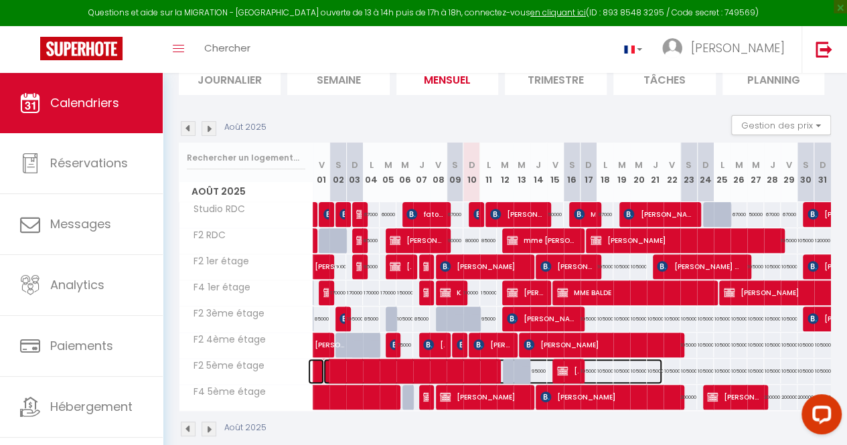
click at [481, 366] on span at bounding box center [492, 371] width 339 height 25
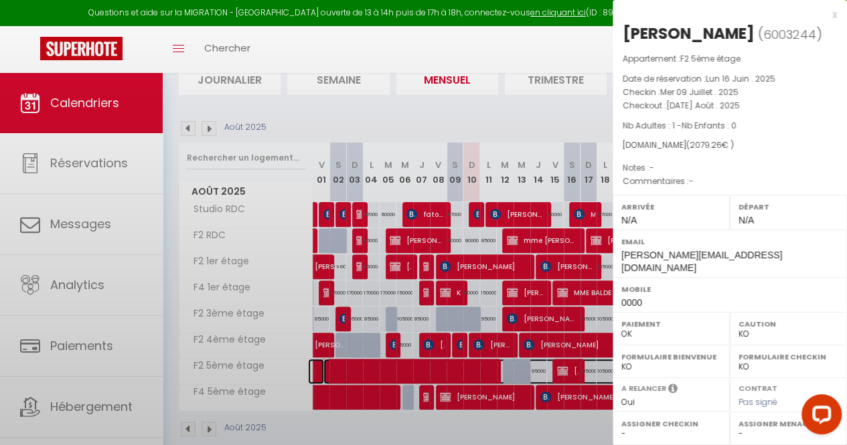
select select "OK"
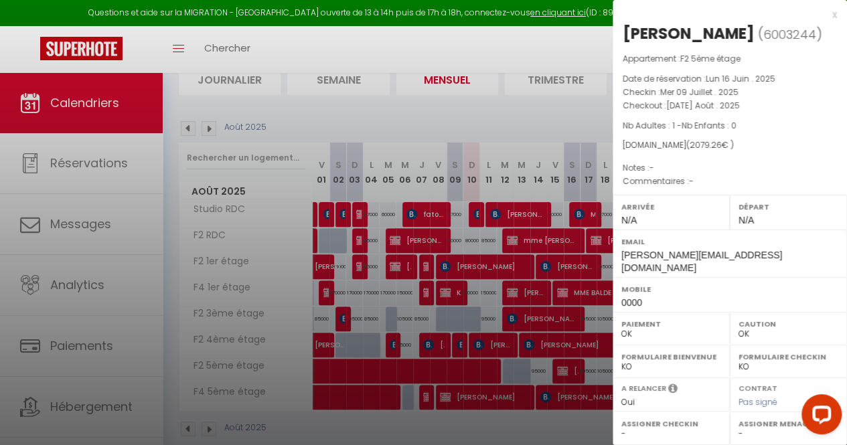
click at [481, 366] on div at bounding box center [423, 222] width 847 height 445
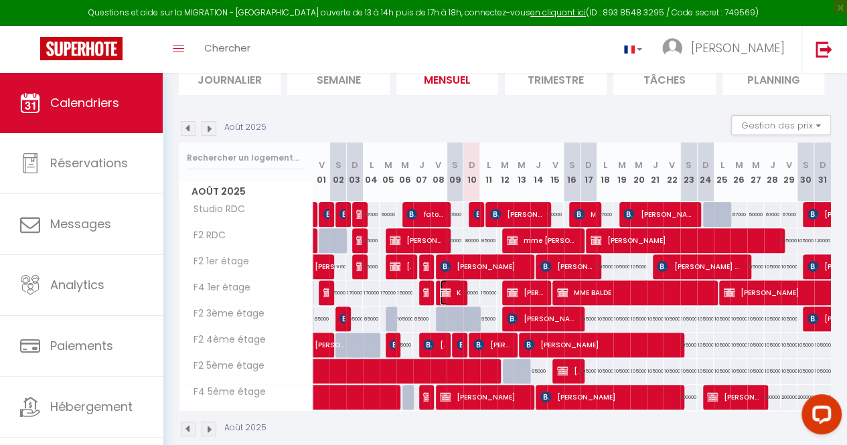
click at [451, 293] on span "KINE SOW" at bounding box center [450, 292] width 21 height 25
select select "KO"
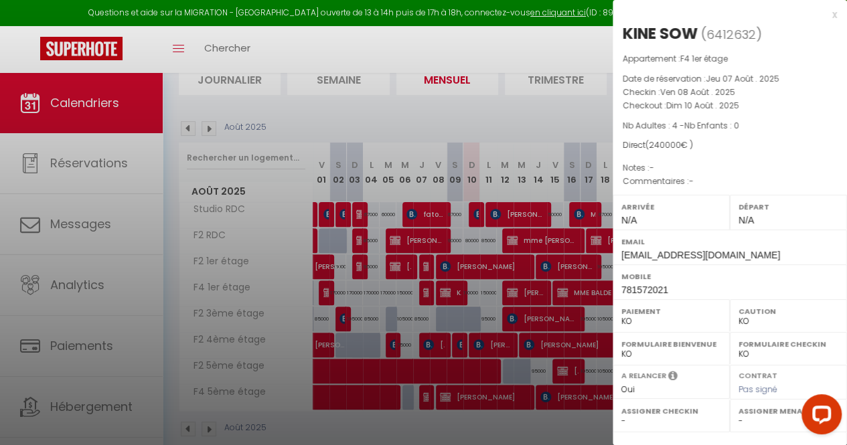
click at [497, 115] on div at bounding box center [423, 222] width 847 height 445
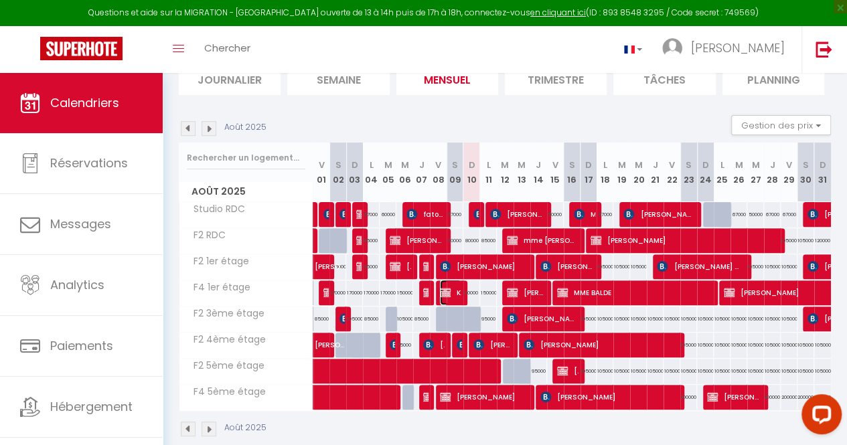
click at [441, 287] on img at bounding box center [445, 292] width 11 height 11
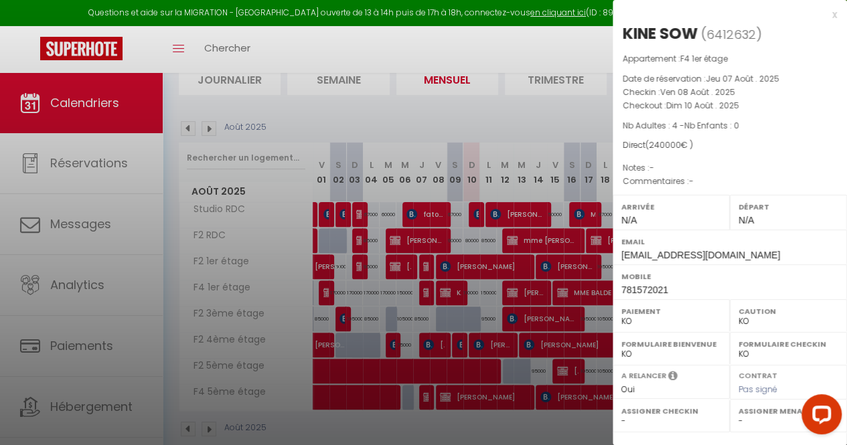
click at [441, 287] on div at bounding box center [423, 222] width 847 height 445
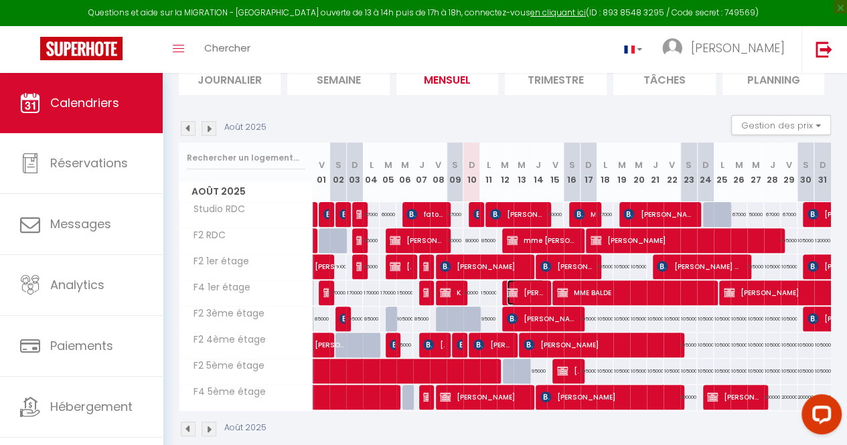
click at [513, 290] on img at bounding box center [512, 292] width 11 height 11
select select "OK"
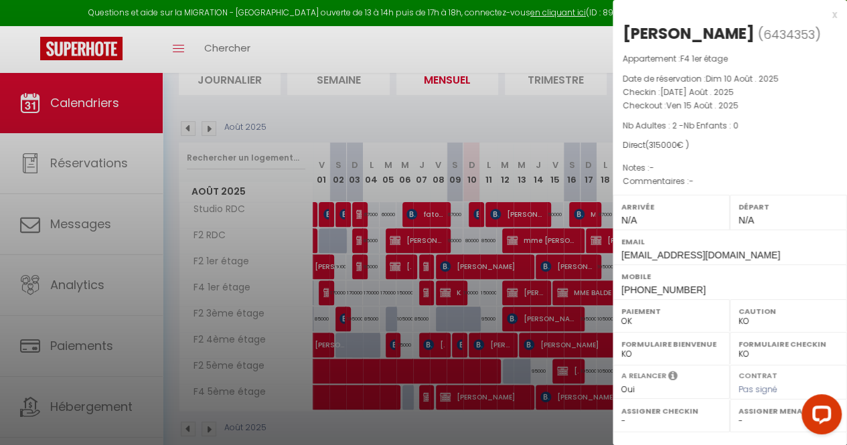
click at [513, 290] on div at bounding box center [423, 222] width 847 height 445
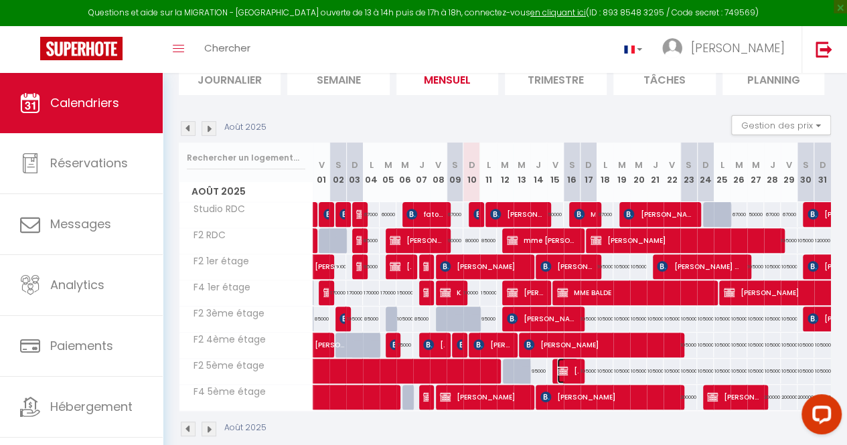
click at [564, 371] on span "[PERSON_NAME]" at bounding box center [567, 370] width 21 height 25
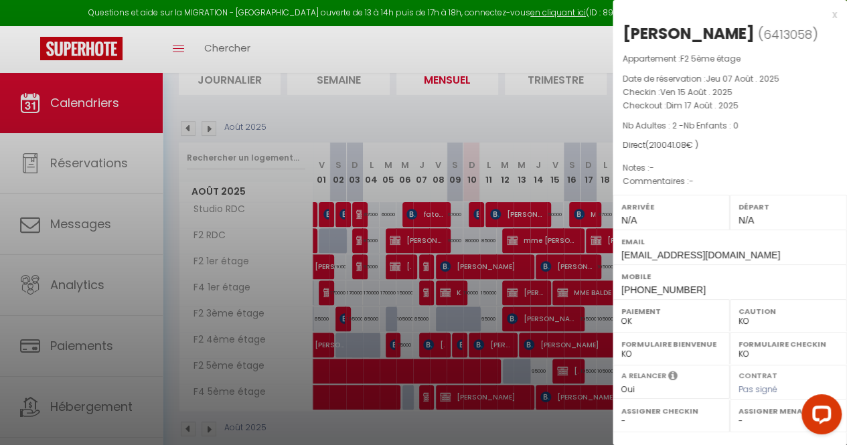
click at [564, 371] on div at bounding box center [423, 222] width 847 height 445
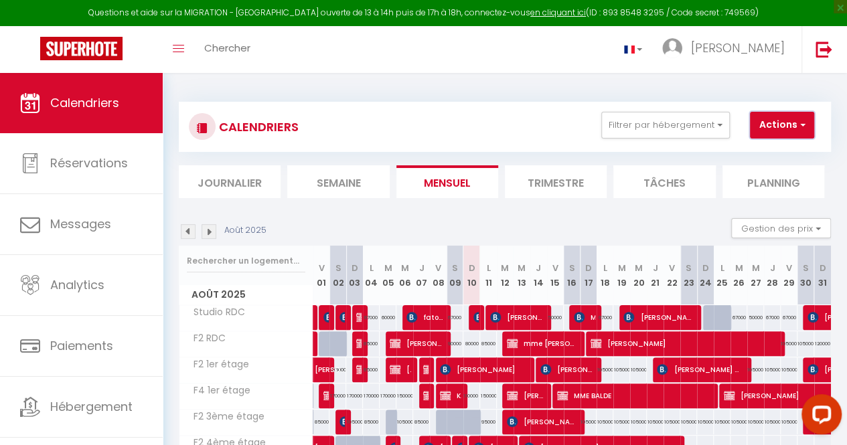
click at [782, 125] on button "Actions" at bounding box center [782, 125] width 64 height 27
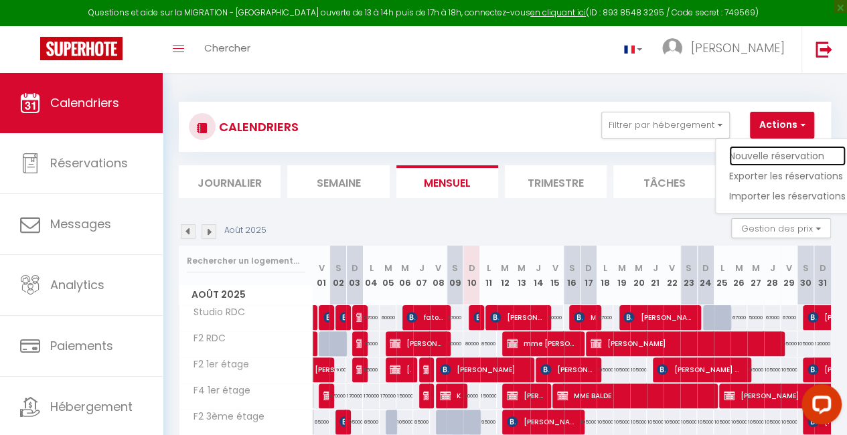
click at [761, 151] on link "Nouvelle réservation" at bounding box center [787, 156] width 117 height 20
select select
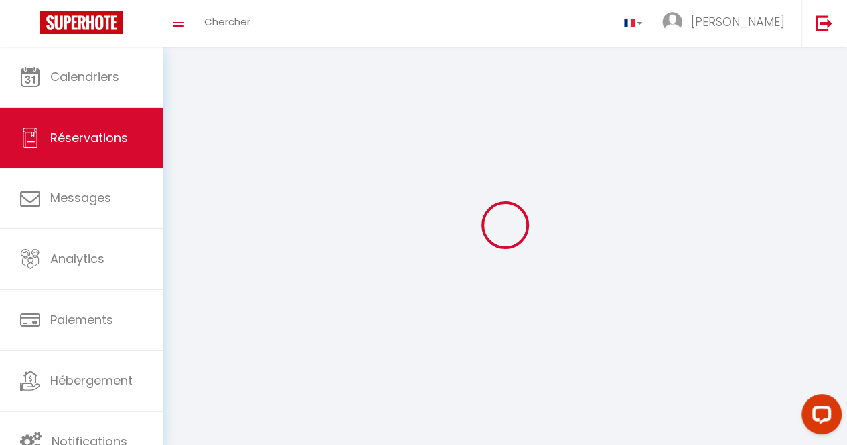
select select
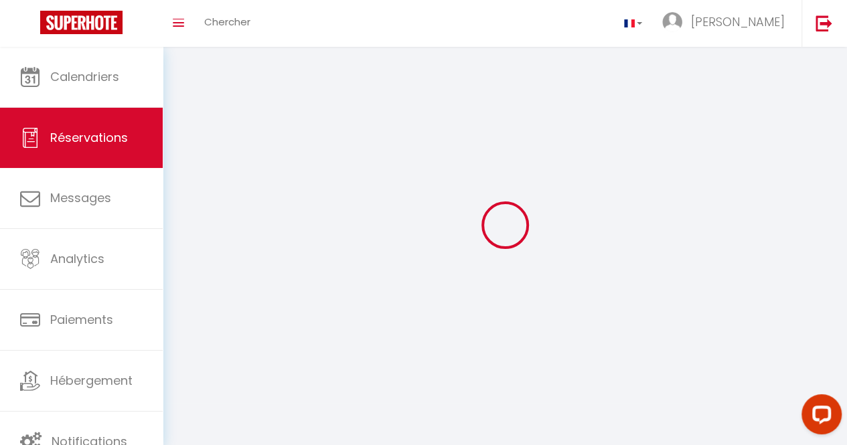
select select
checkbox input "false"
select select
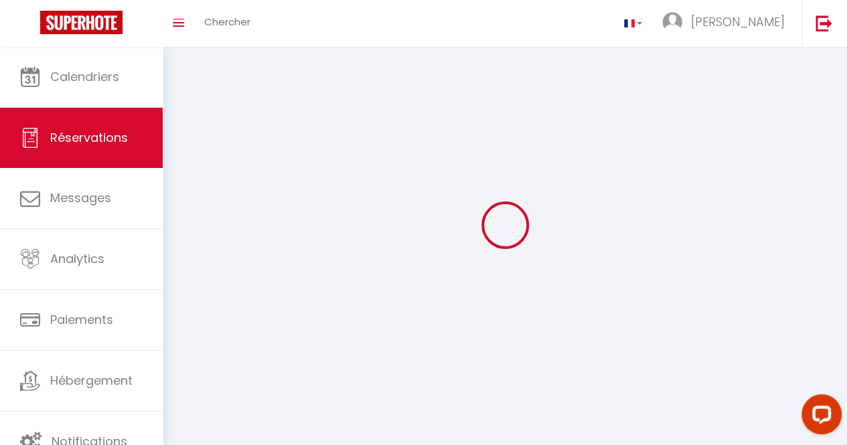
select select
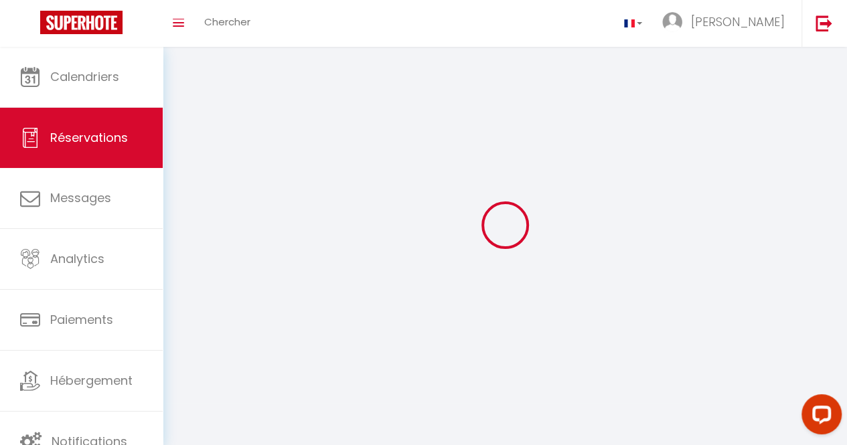
checkbox input "false"
select select
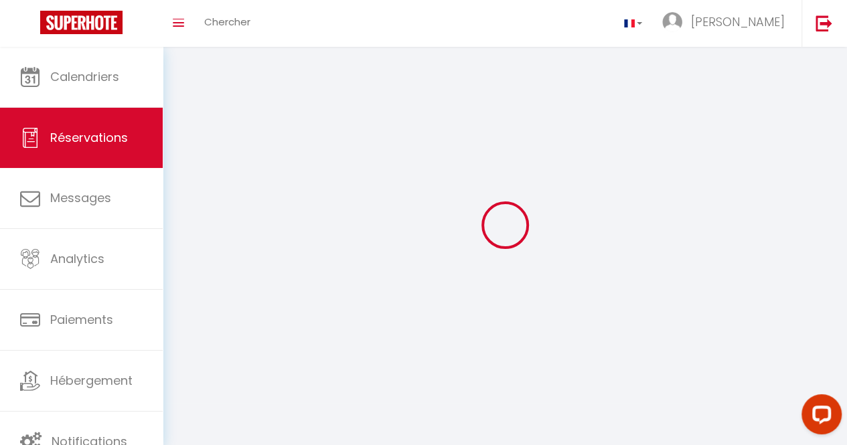
select select
checkbox input "false"
select select
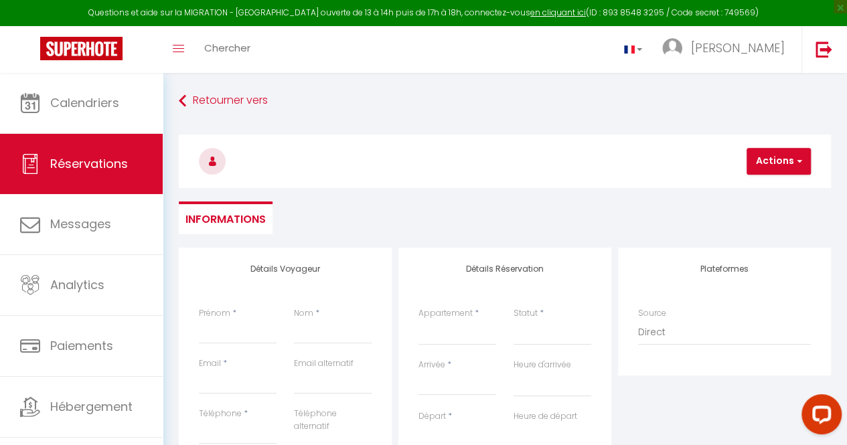
select select
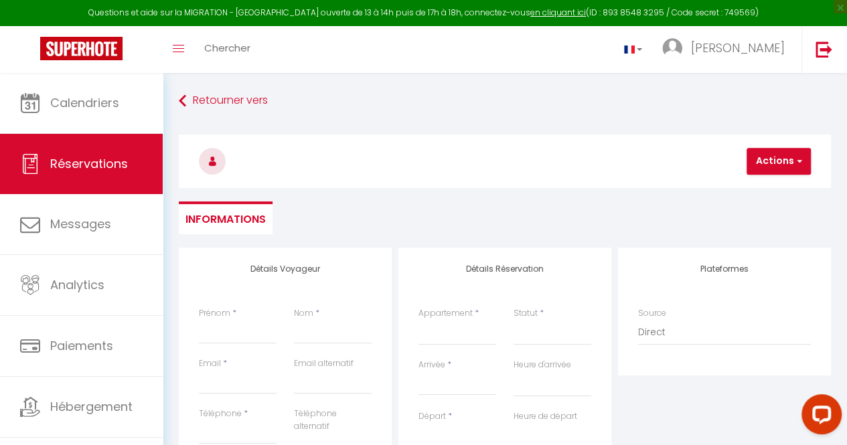
select select
checkbox input "false"
select select
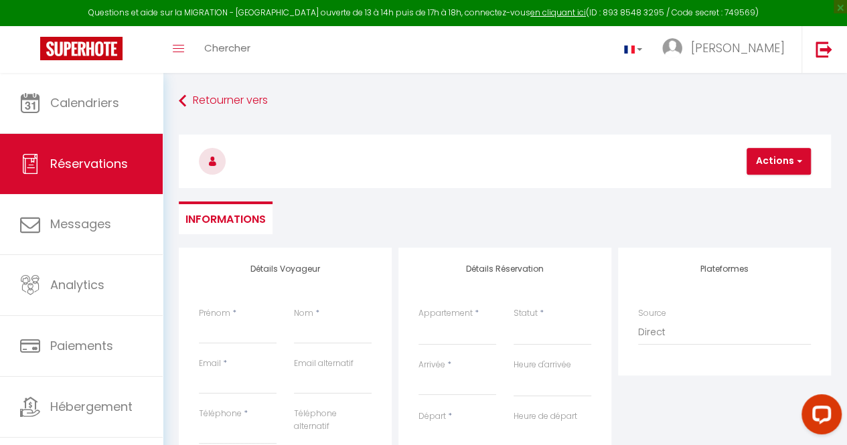
select select
checkbox input "false"
select select
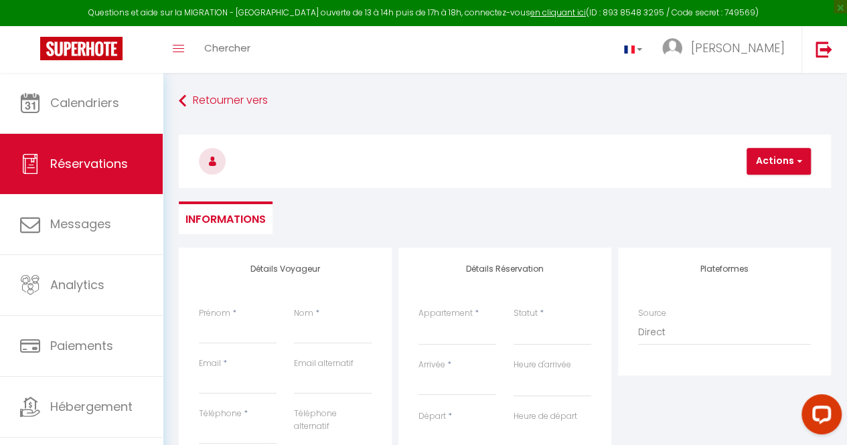
select select
click at [437, 387] on input "Arrivée" at bounding box center [458, 384] width 78 height 17
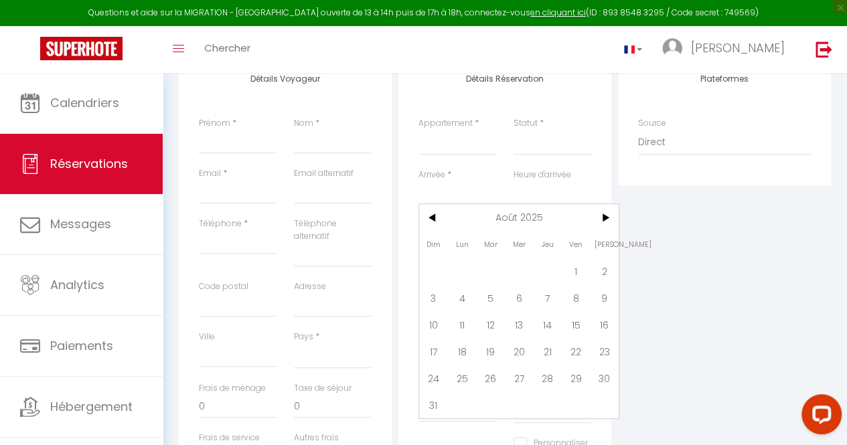
scroll to position [206, 0]
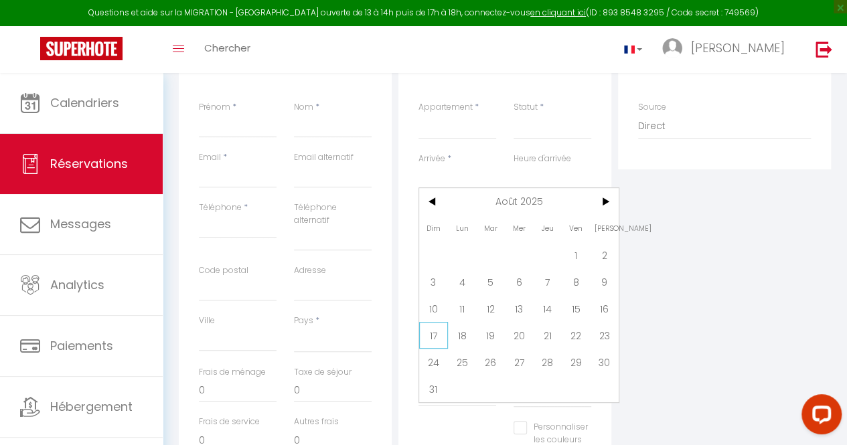
click at [435, 334] on span "17" at bounding box center [433, 335] width 29 height 27
select select
type input "Dim 17 Août 2025"
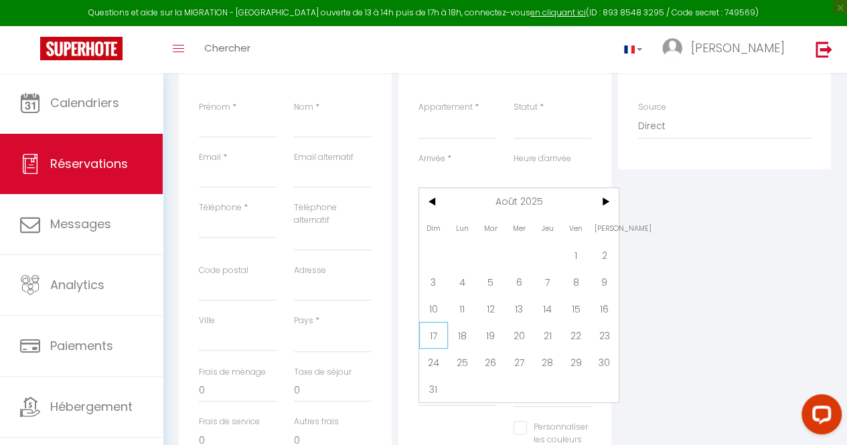
select select
type input "Lun 18 Août 2025"
select select
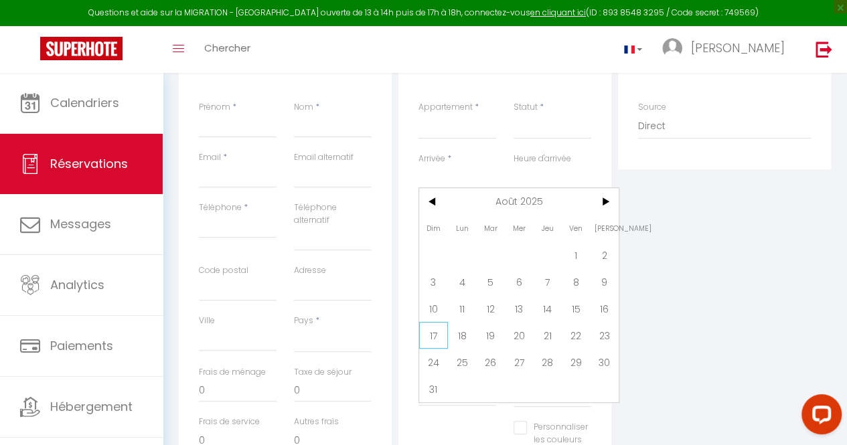
checkbox input "false"
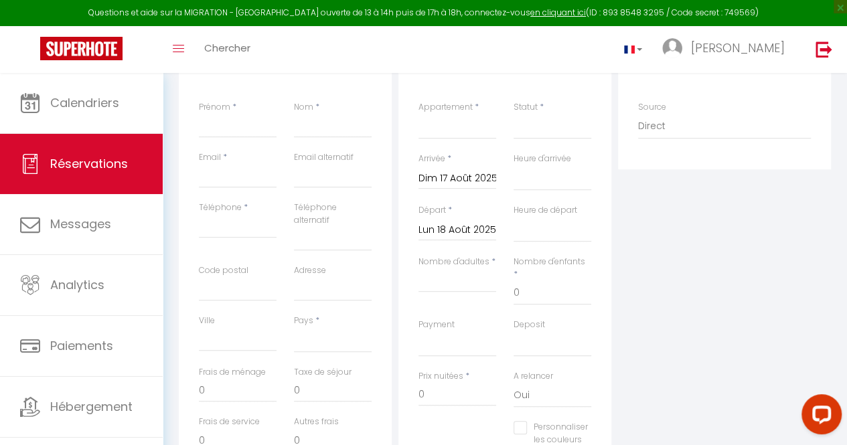
click at [464, 226] on input "Lun 18 Août 2025" at bounding box center [458, 230] width 78 height 17
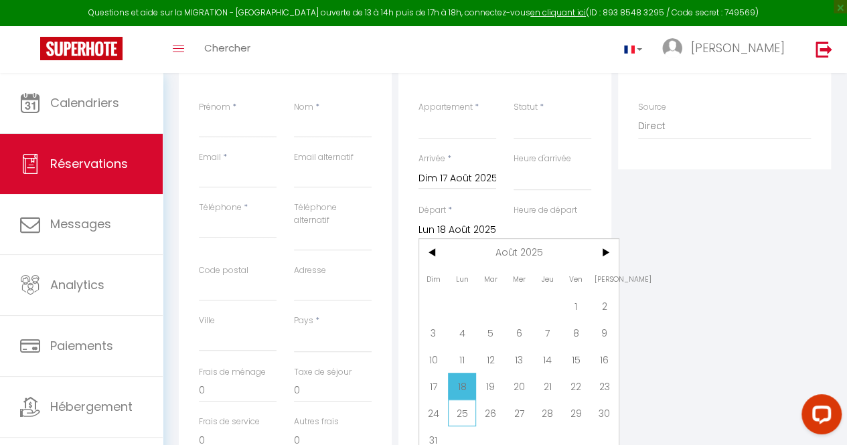
click at [459, 415] on span "25" at bounding box center [462, 413] width 29 height 27
select select
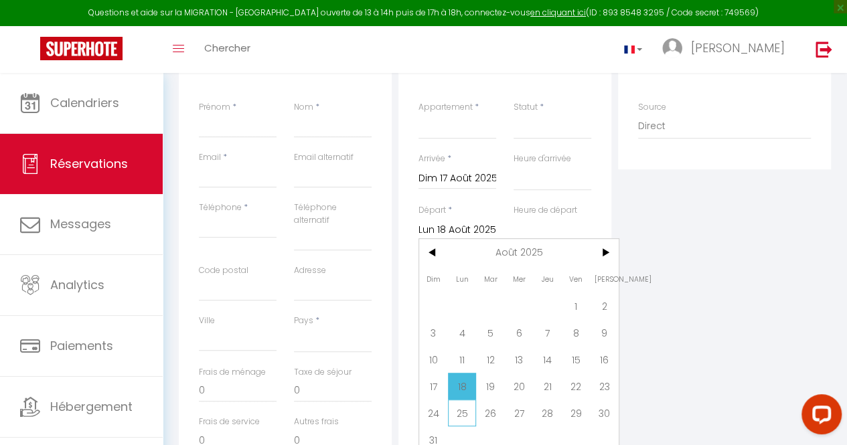
type input "Lun 25 Août 2025"
select select
checkbox input "false"
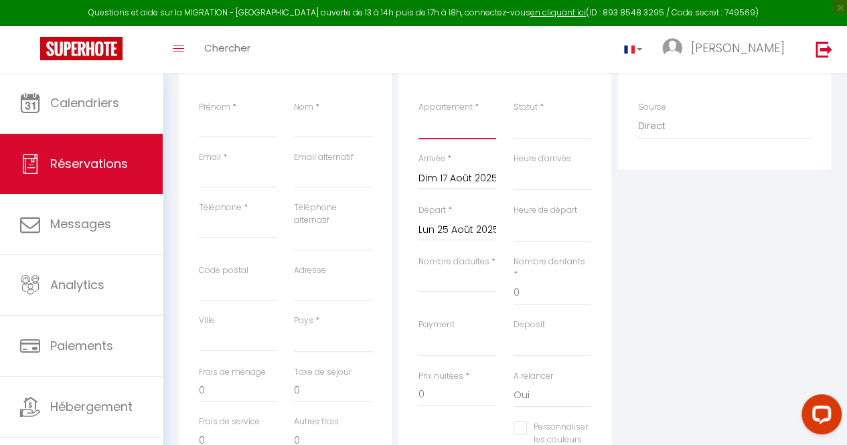
click at [451, 133] on select "F2 4ème étage Studio RDC F2 RDC F2 5ème étage F2 3ème étage F2 1er étage F4 1er…" at bounding box center [458, 126] width 78 height 25
select select "20921"
click at [419, 114] on select "F2 4ème étage Studio RDC F2 RDC F2 5ème étage F2 3ème étage F2 1er étage F4 1er…" at bounding box center [458, 126] width 78 height 25
select select
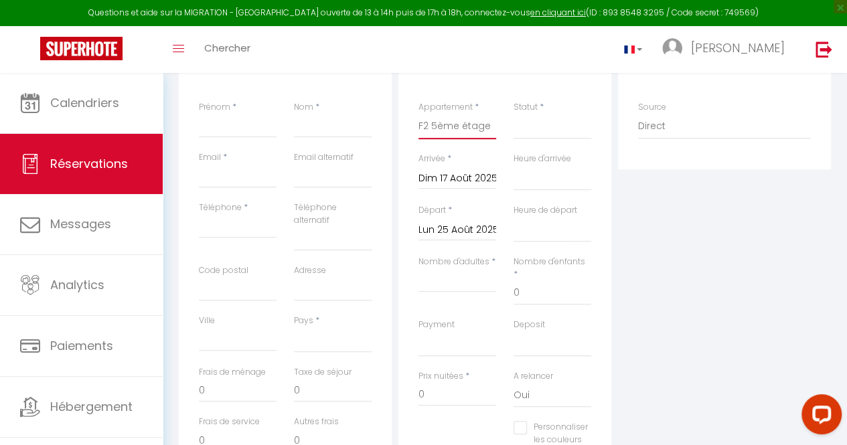
select select
checkbox input "false"
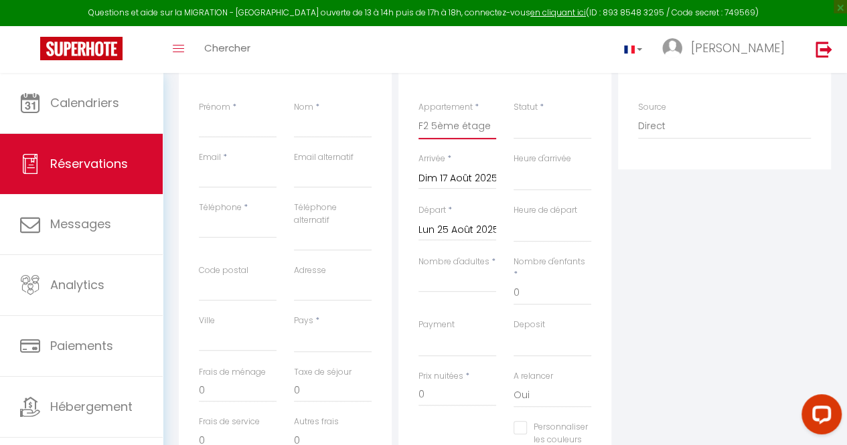
select select
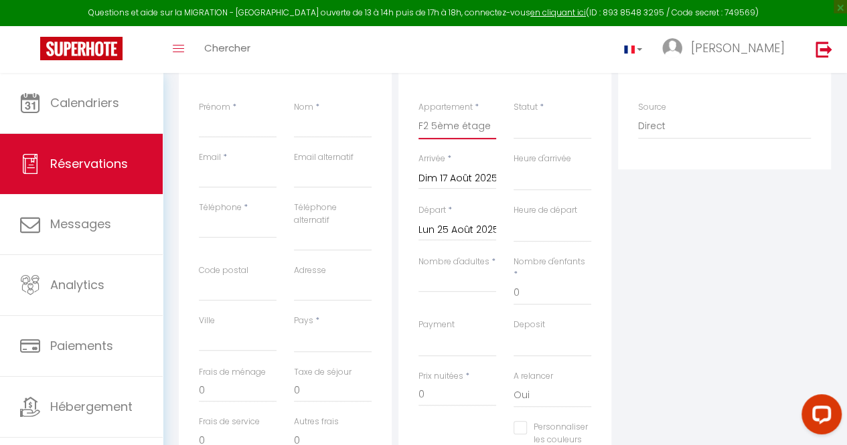
select select
checkbox input "false"
click at [226, 131] on input "Prénom" at bounding box center [238, 126] width 78 height 24
type input "M"
select select
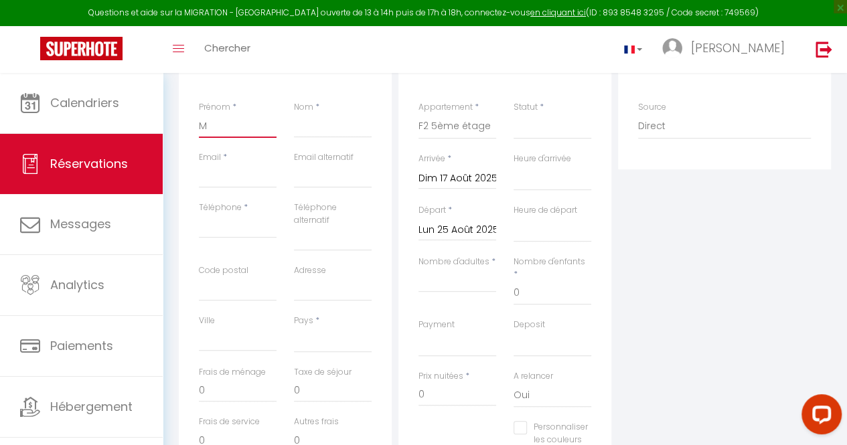
select select
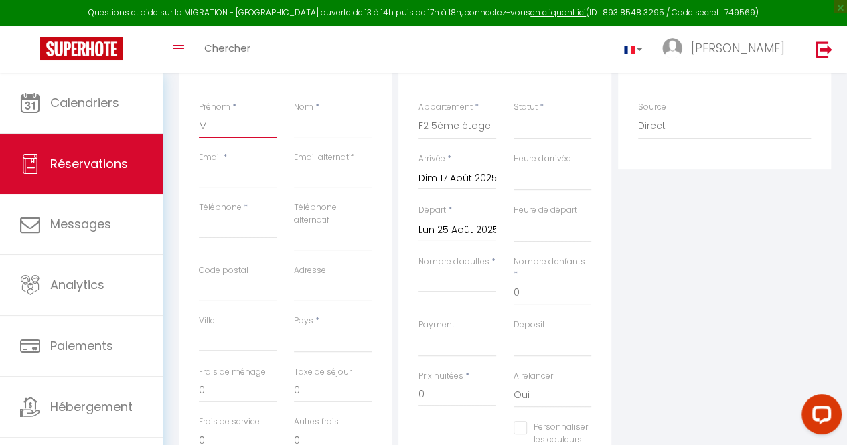
checkbox input "false"
type input "Mm"
select select
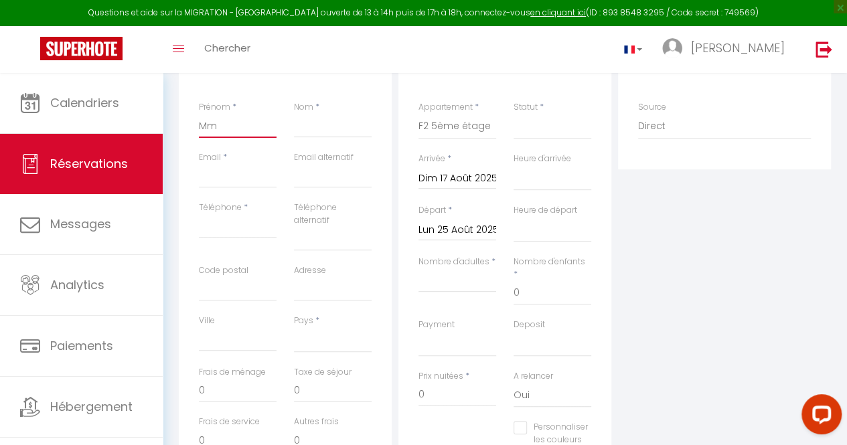
select select
checkbox input "false"
type input "Mma"
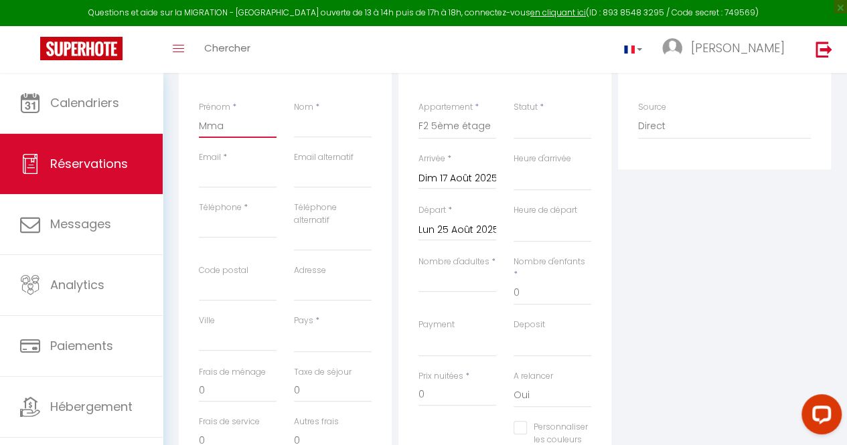
select select
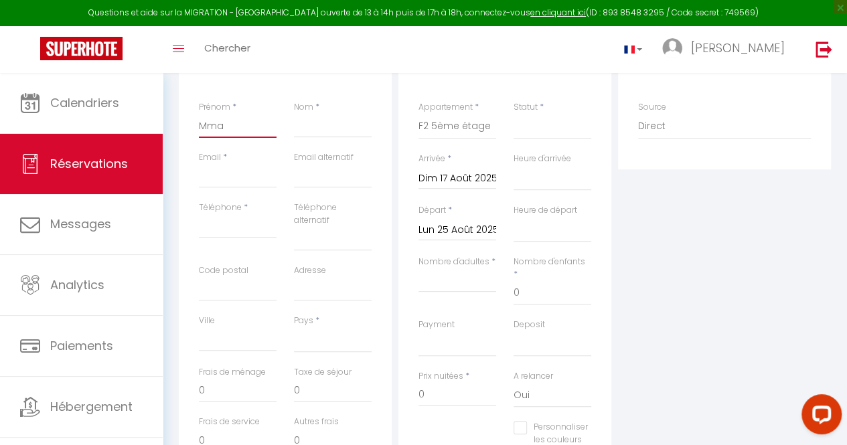
select select
checkbox input "false"
type input "Mm"
select select
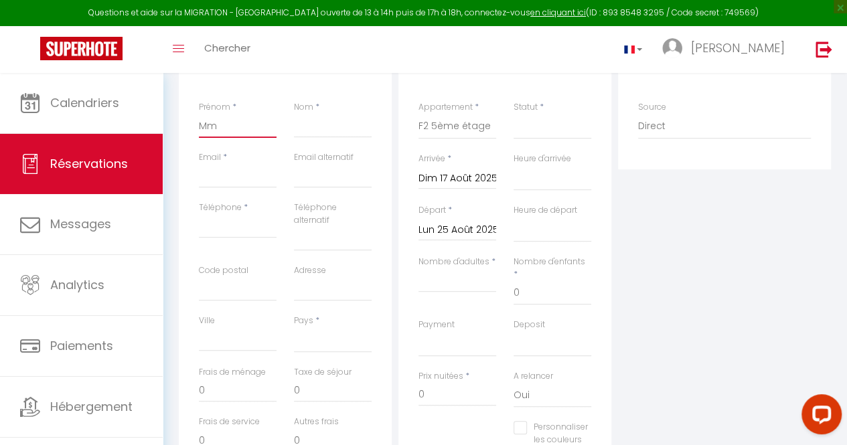
select select
checkbox input "false"
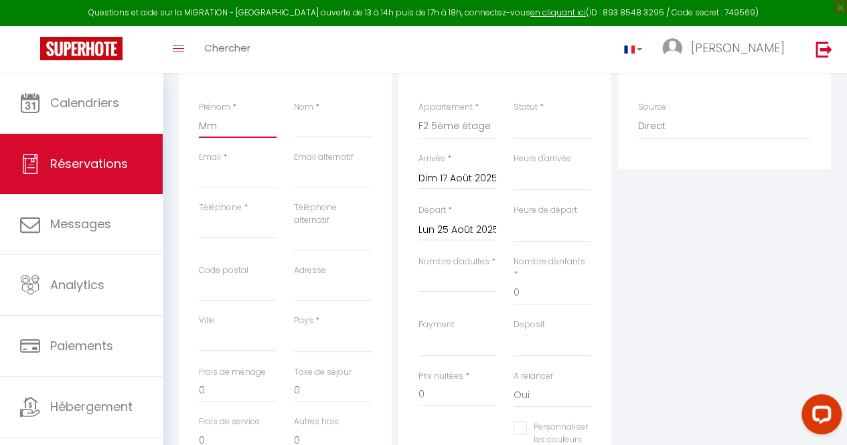
type input "M"
select select
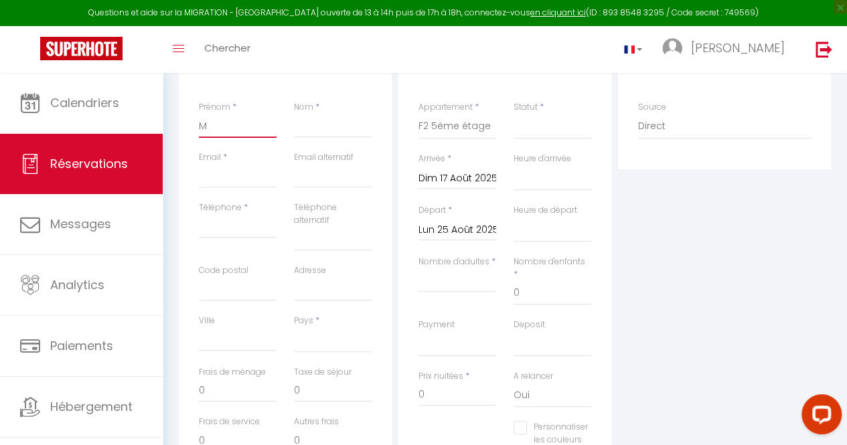
select select
checkbox input "false"
type input "Ma"
select select
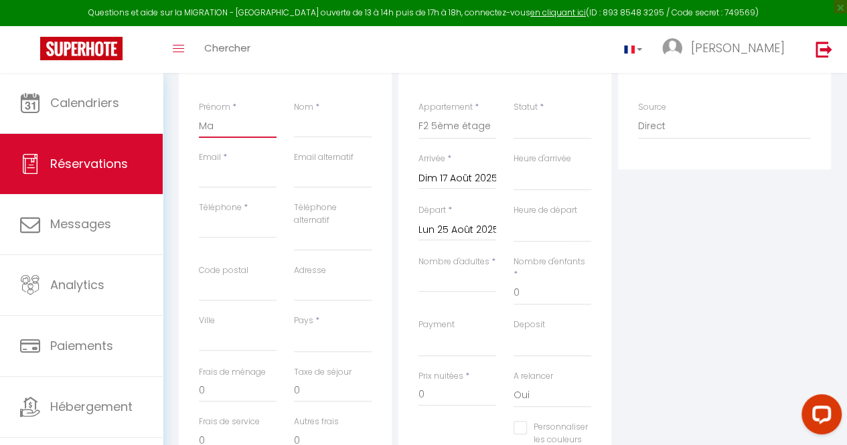
select select
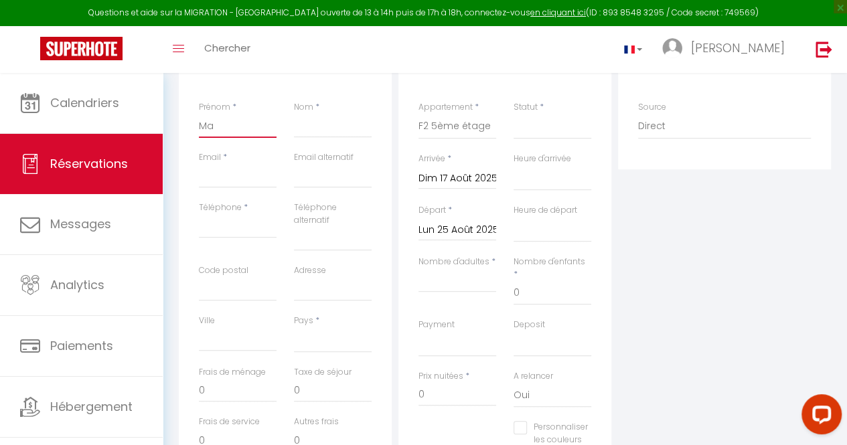
checkbox input "false"
type input "Mam"
select select
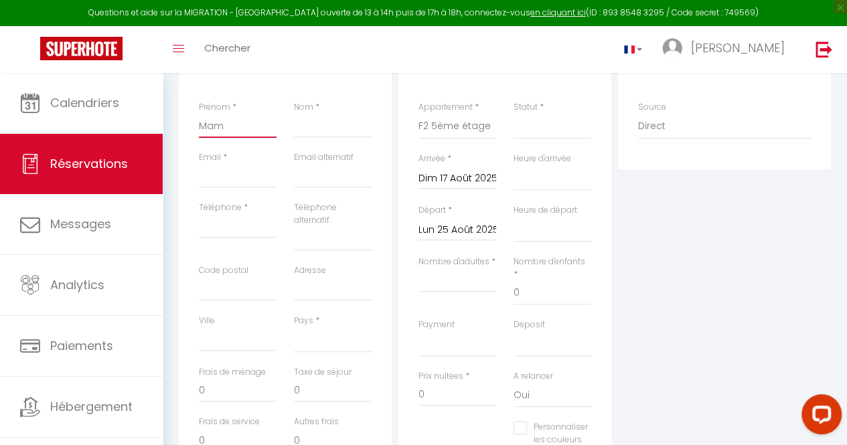
select select
checkbox input "false"
type input "Mama"
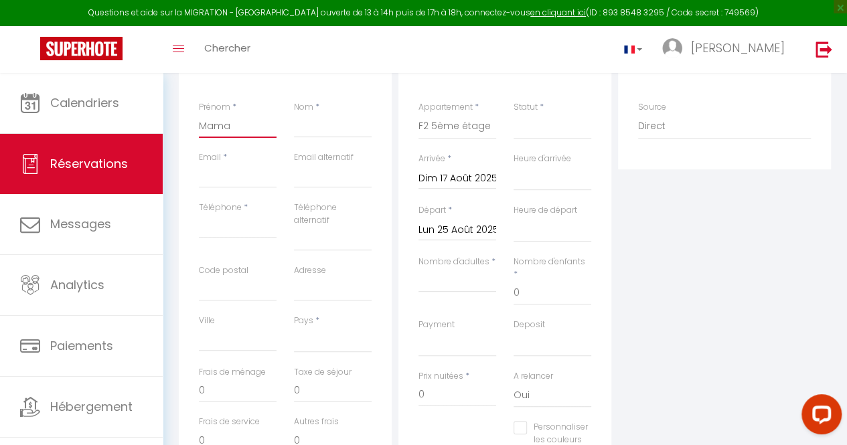
select select
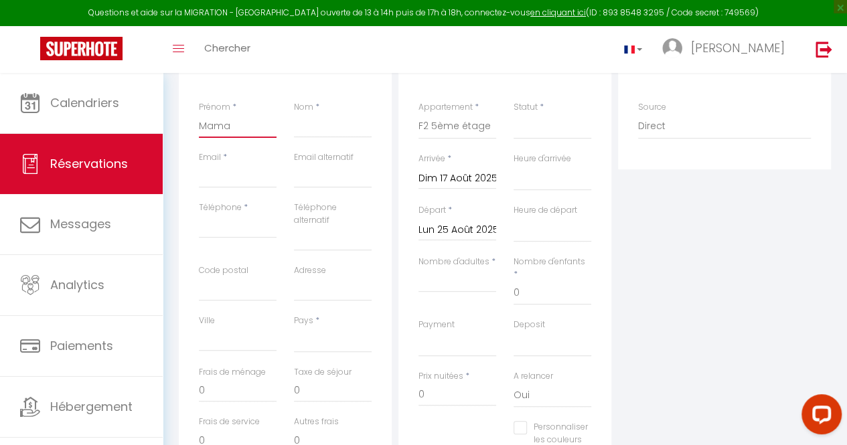
select select
checkbox input "false"
type input "Mamad"
select select
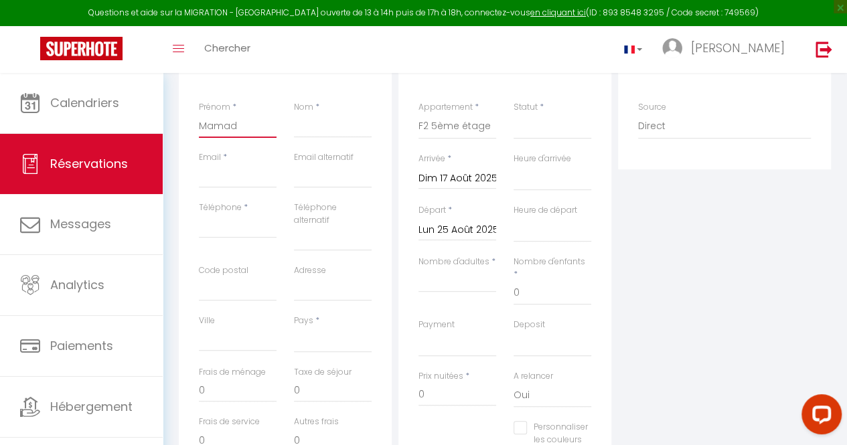
select select
checkbox input "false"
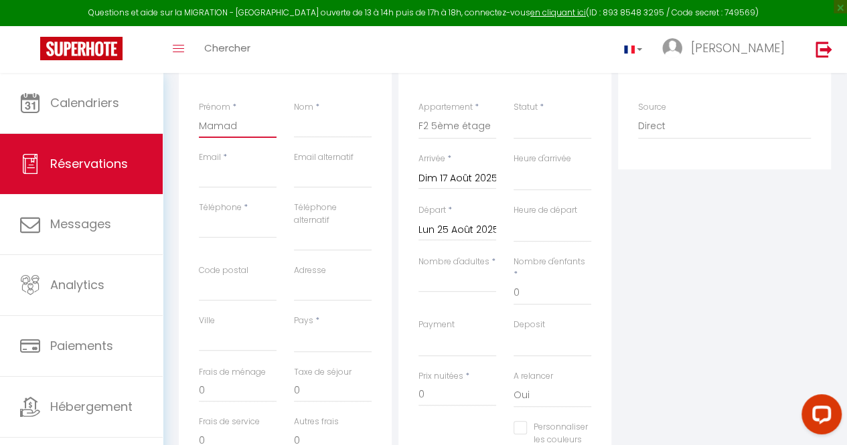
type input "Mamady"
select select
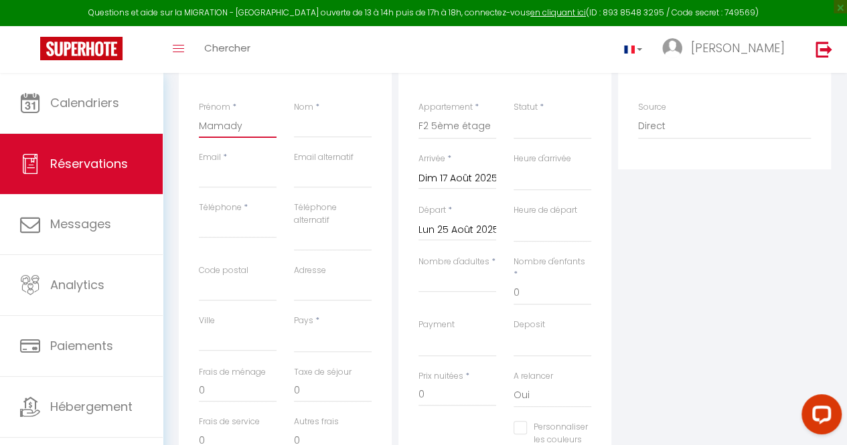
select select
checkbox input "false"
type input "Mamady"
select select
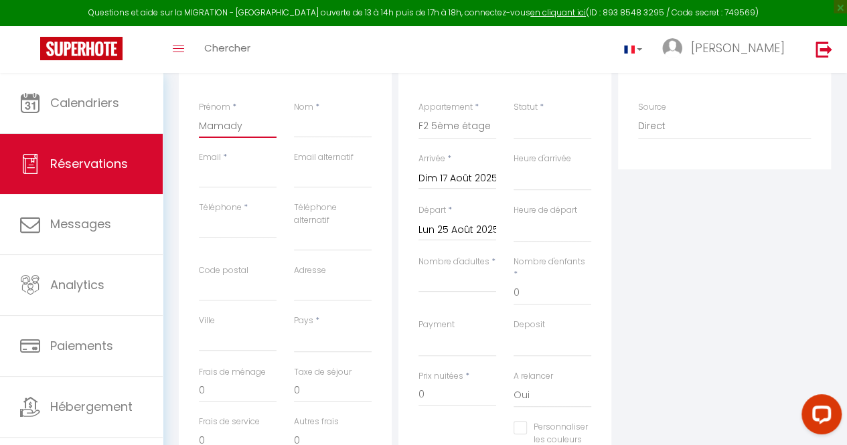
select select
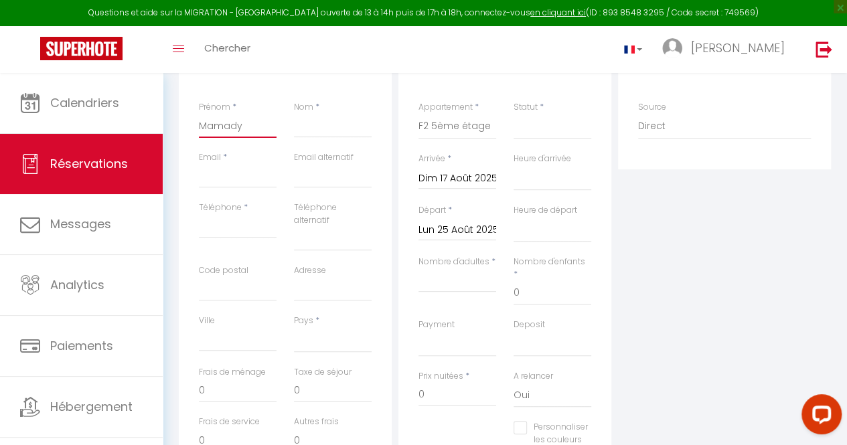
checkbox input "false"
type input "Mamady"
select select
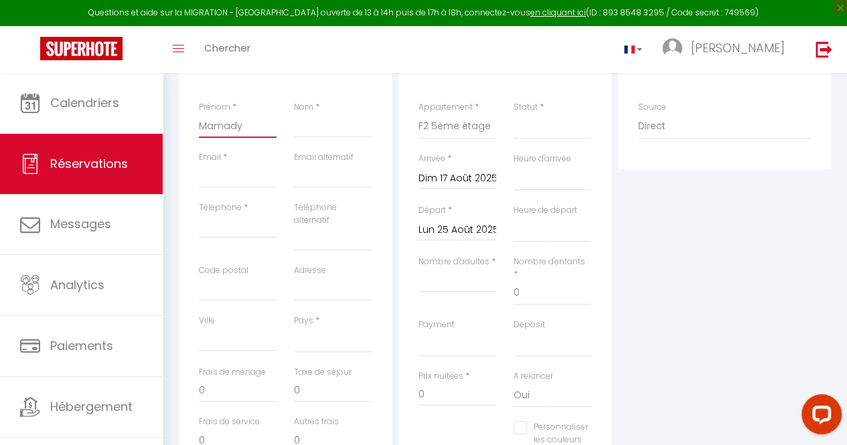
select select
checkbox input "false"
type input "Mamady"
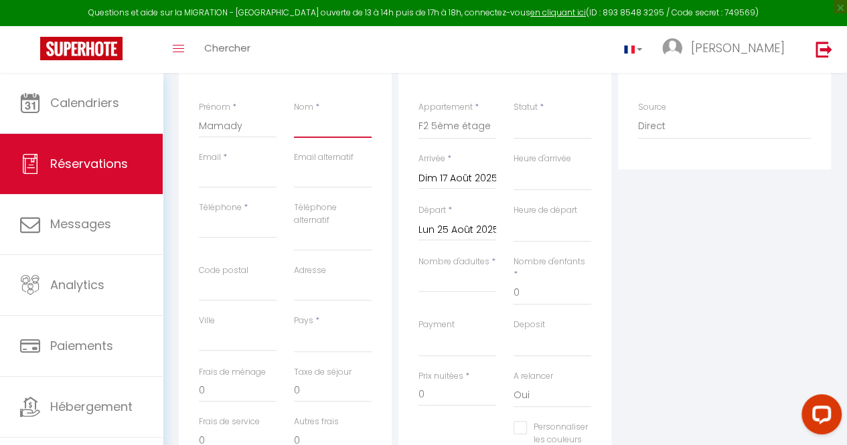
click at [315, 137] on input "Nom" at bounding box center [333, 126] width 78 height 24
type input "K"
select select
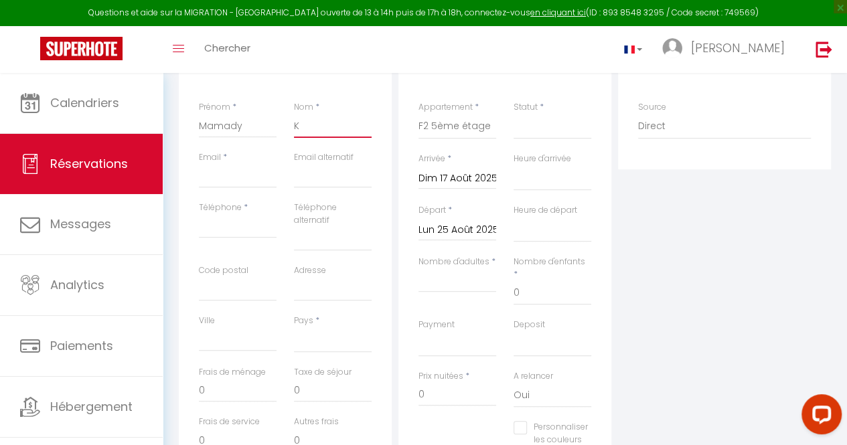
select select
checkbox input "false"
type input "KA"
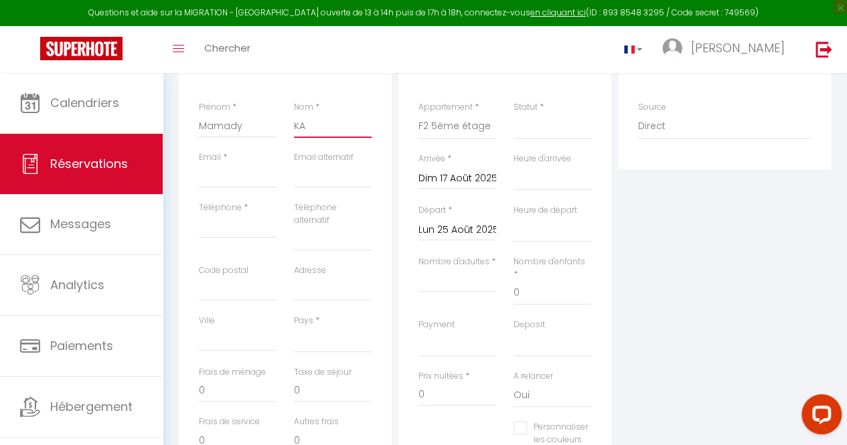
select select
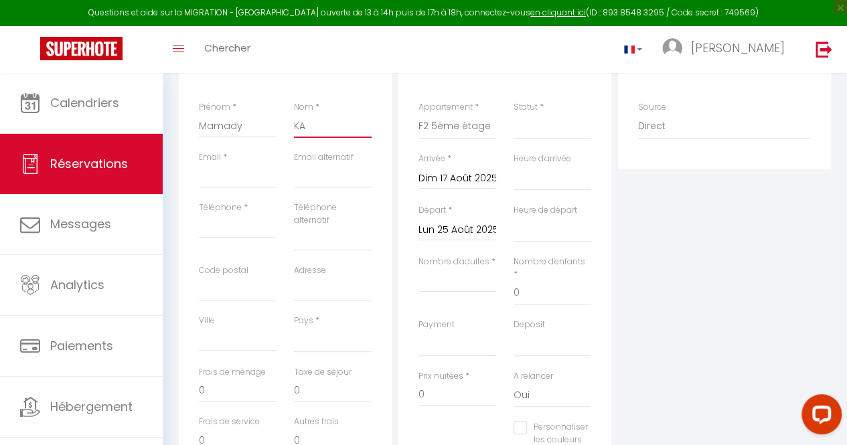
select select
checkbox input "false"
type input "KAK"
select select
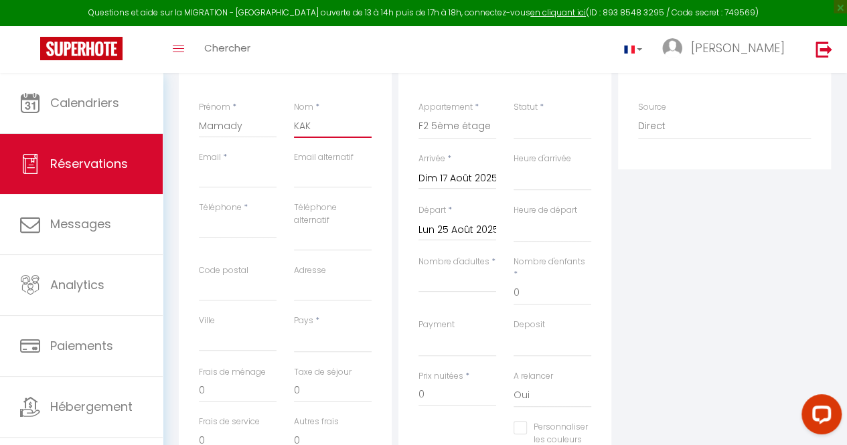
select select
click at [244, 175] on input "Email" at bounding box center [238, 176] width 78 height 24
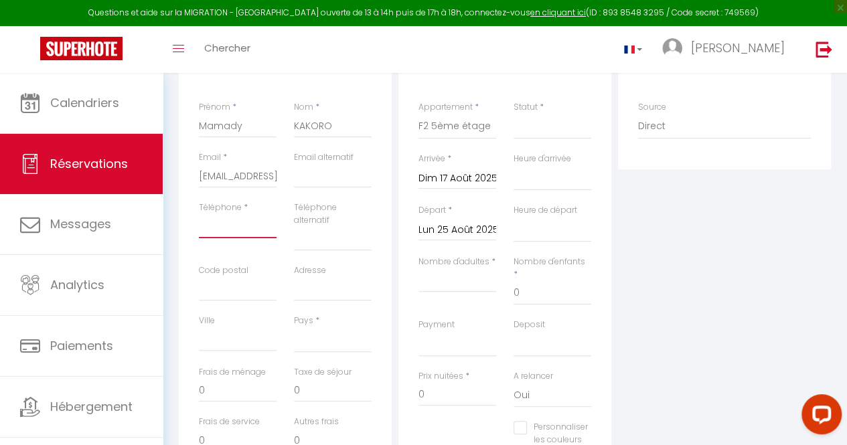
click at [246, 230] on input "Téléphone" at bounding box center [238, 226] width 78 height 24
click at [323, 344] on select "[GEOGRAPHIC_DATA] [GEOGRAPHIC_DATA] [GEOGRAPHIC_DATA] [GEOGRAPHIC_DATA] [GEOGRA…" at bounding box center [333, 340] width 78 height 25
click at [294, 328] on select "[GEOGRAPHIC_DATA] [GEOGRAPHIC_DATA] [GEOGRAPHIC_DATA] [GEOGRAPHIC_DATA] [GEOGRA…" at bounding box center [333, 340] width 78 height 25
click at [240, 333] on input "Ville" at bounding box center [238, 340] width 78 height 24
click at [574, 132] on select "Confirmé Non Confirmé [PERSON_NAME] par le voyageur No Show Request" at bounding box center [553, 126] width 78 height 25
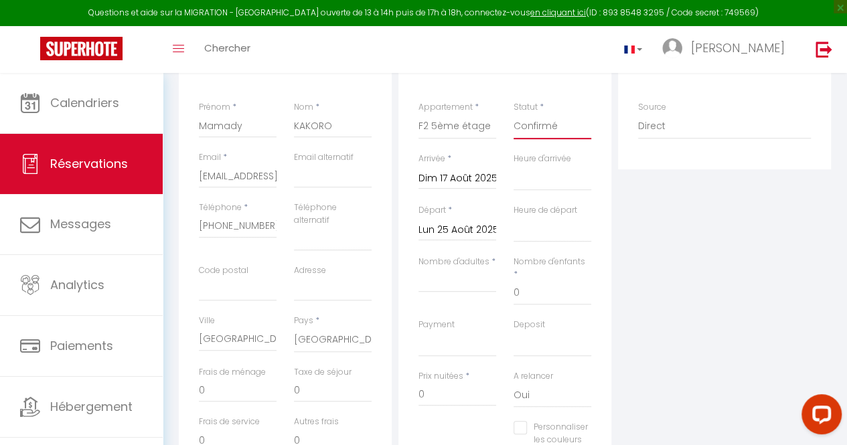
click at [514, 114] on select "Confirmé Non Confirmé [PERSON_NAME] par le voyageur No Show Request" at bounding box center [553, 126] width 78 height 25
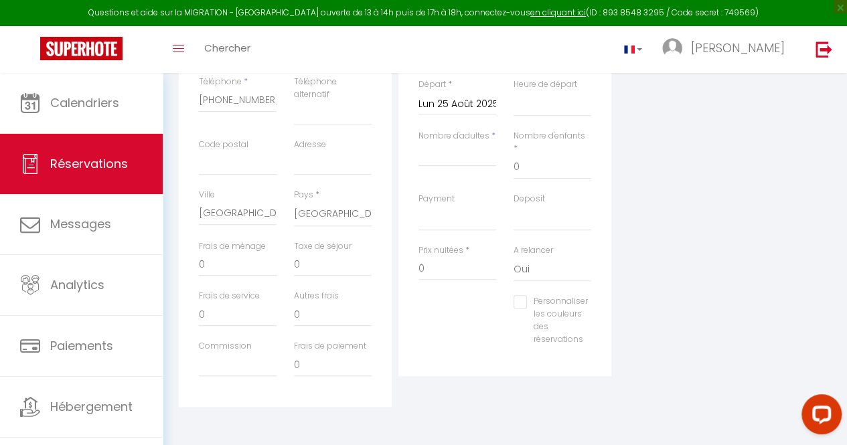
scroll to position [334, 0]
click at [459, 255] on input "0" at bounding box center [458, 266] width 78 height 24
click at [646, 244] on div "Plateformes Source Direct [DOMAIN_NAME] [DOMAIN_NAME] Chalet montagne Expedia G…" at bounding box center [725, 160] width 220 height 492
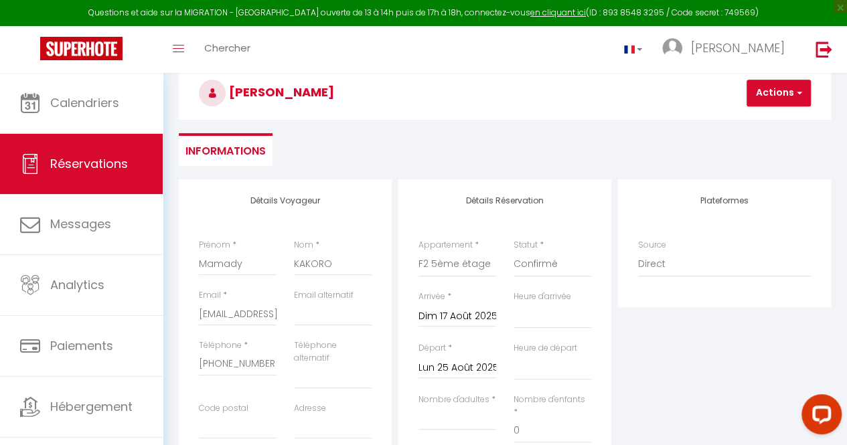
scroll to position [46, 0]
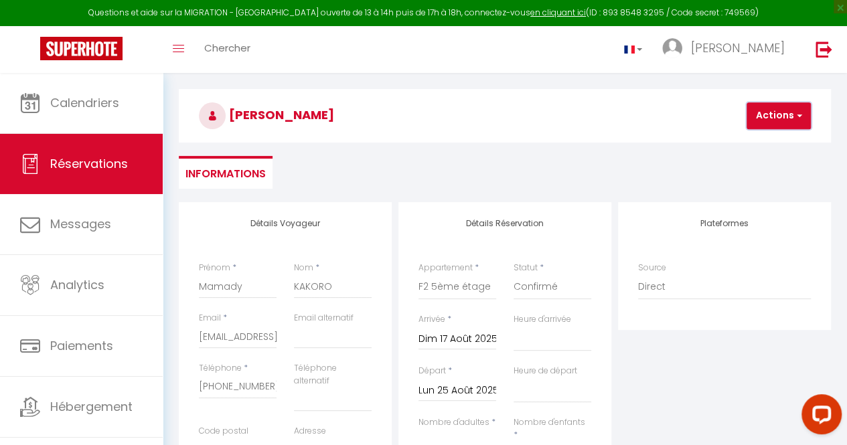
click at [769, 119] on button "Actions" at bounding box center [779, 115] width 64 height 27
click at [777, 145] on link "Enregistrer" at bounding box center [790, 145] width 106 height 17
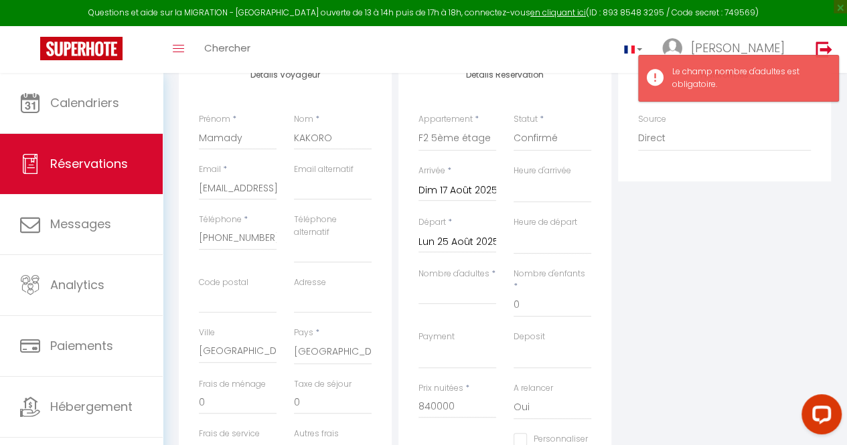
scroll to position [194, 0]
click at [471, 295] on input "Nombre d'adultes" at bounding box center [458, 293] width 78 height 24
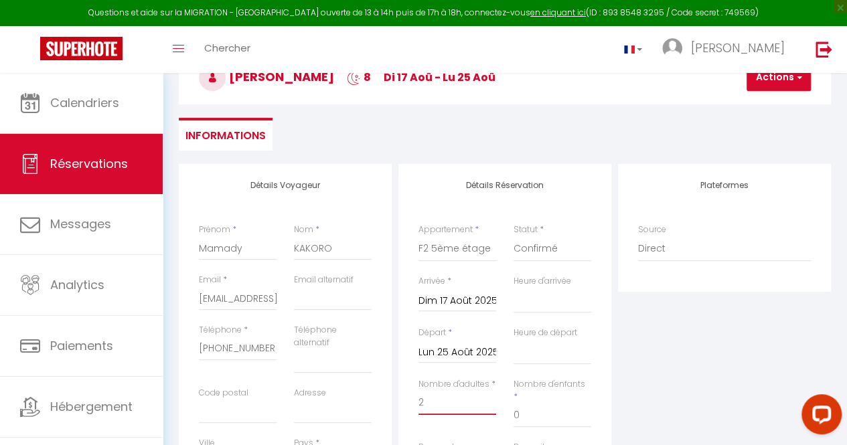
scroll to position [74, 0]
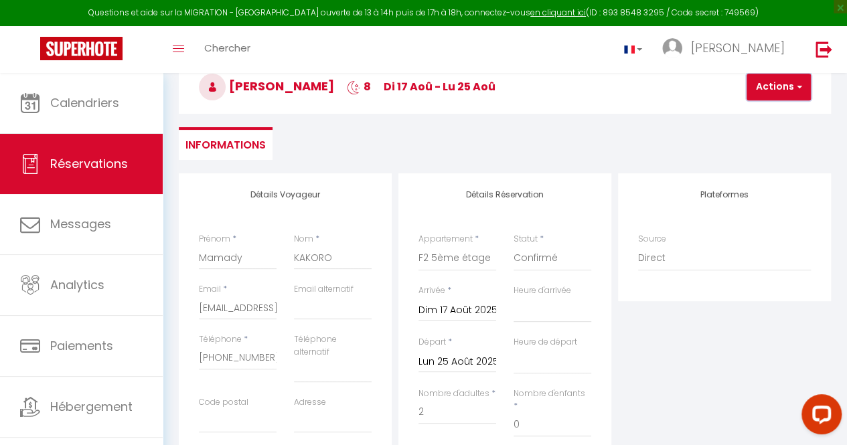
click at [792, 90] on button "Actions" at bounding box center [779, 87] width 64 height 27
click at [778, 115] on link "Enregistrer" at bounding box center [790, 116] width 106 height 17
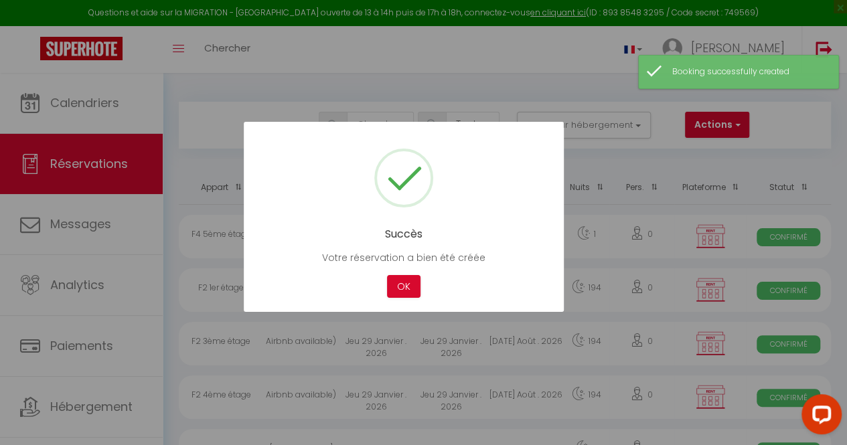
click at [86, 98] on div at bounding box center [423, 222] width 847 height 445
click at [404, 274] on div "Succès Votre réservation a bien été créée Not valid Cancel OK" at bounding box center [404, 217] width 320 height 190
click at [407, 281] on button "OK" at bounding box center [403, 286] width 33 height 23
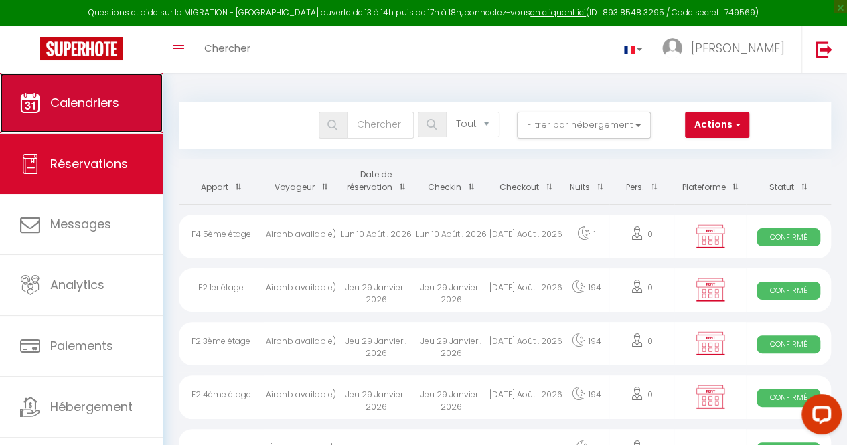
click at [100, 108] on span "Calendriers" at bounding box center [84, 102] width 69 height 17
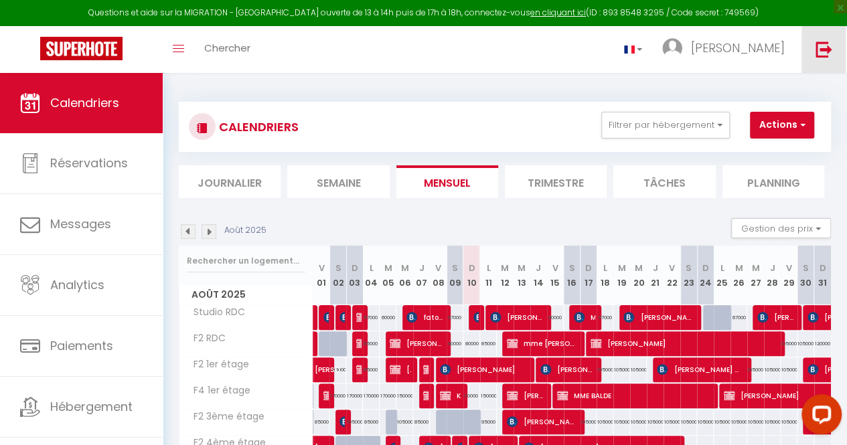
click at [836, 57] on link at bounding box center [824, 49] width 44 height 47
